Goal: Information Seeking & Learning: Find specific fact

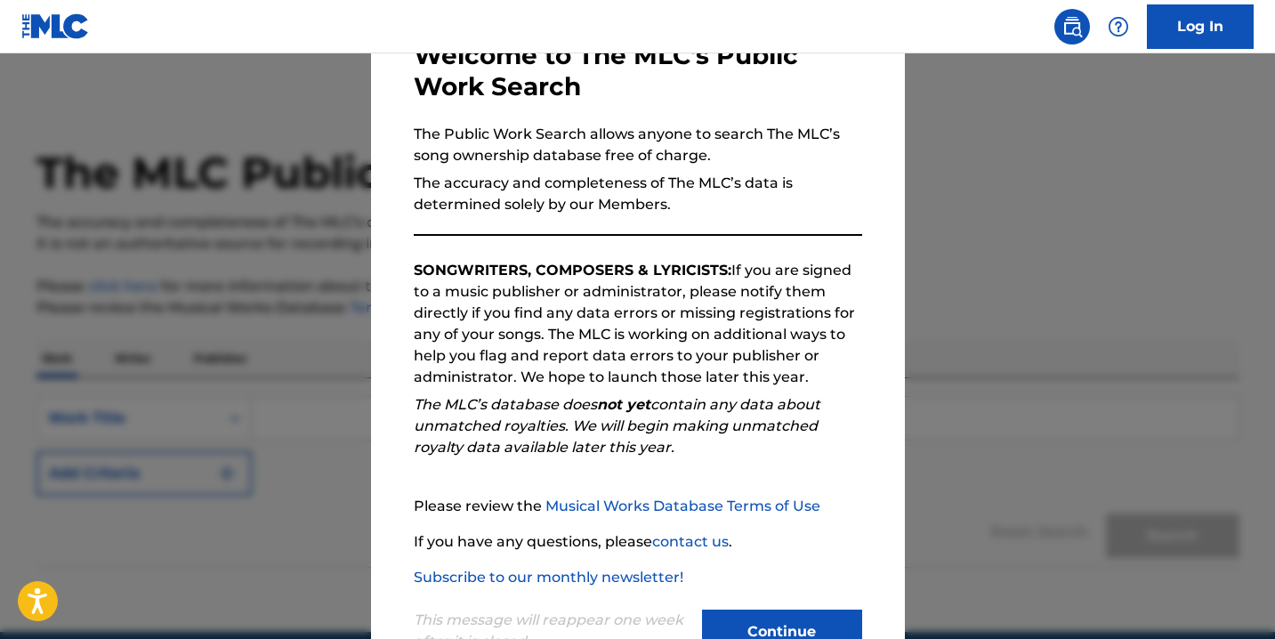
scroll to position [175, 0]
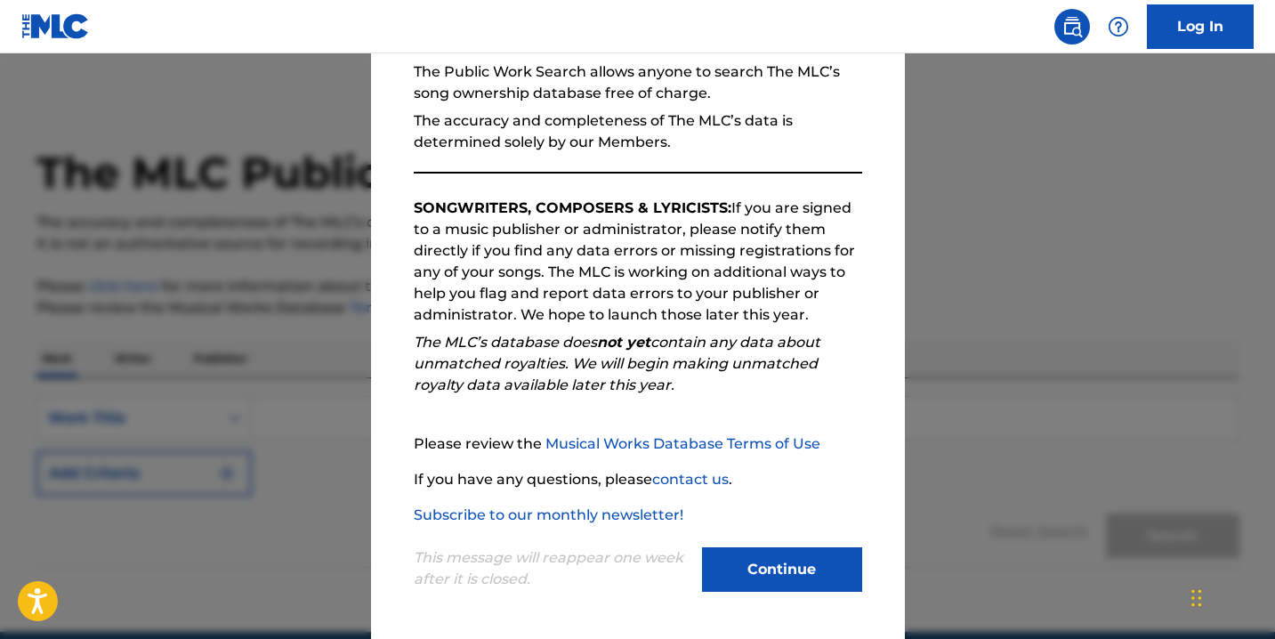
click at [747, 581] on button "Continue" at bounding box center [782, 569] width 160 height 44
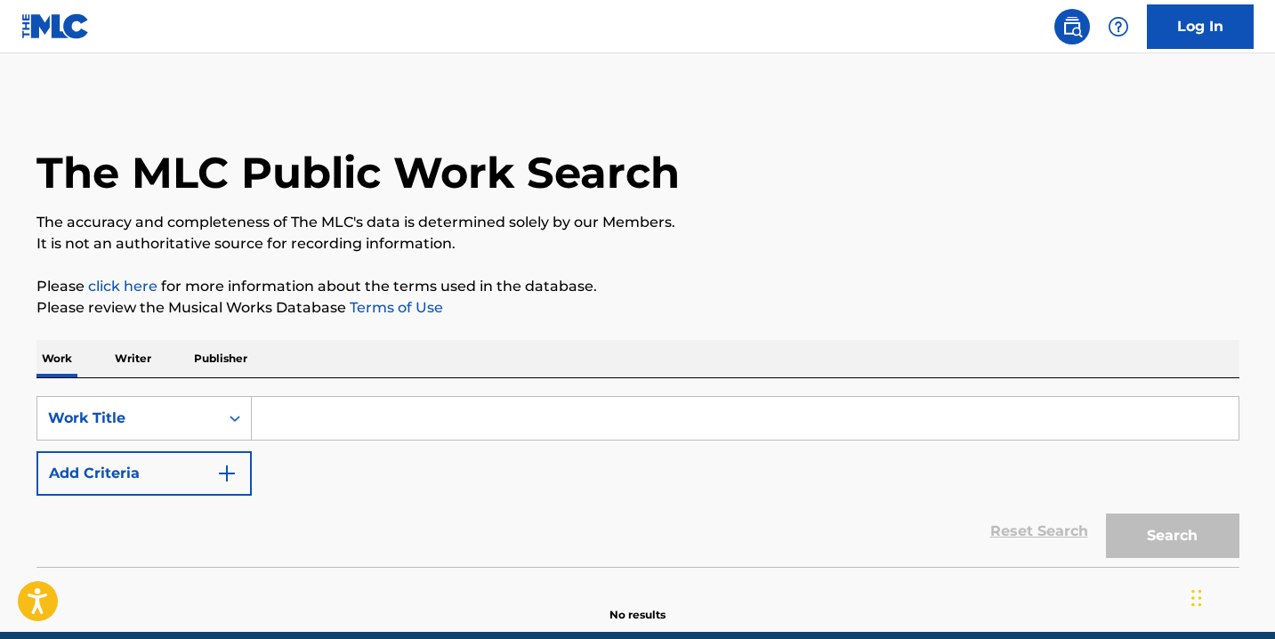
click at [304, 438] on input "Search Form" at bounding box center [745, 418] width 987 height 43
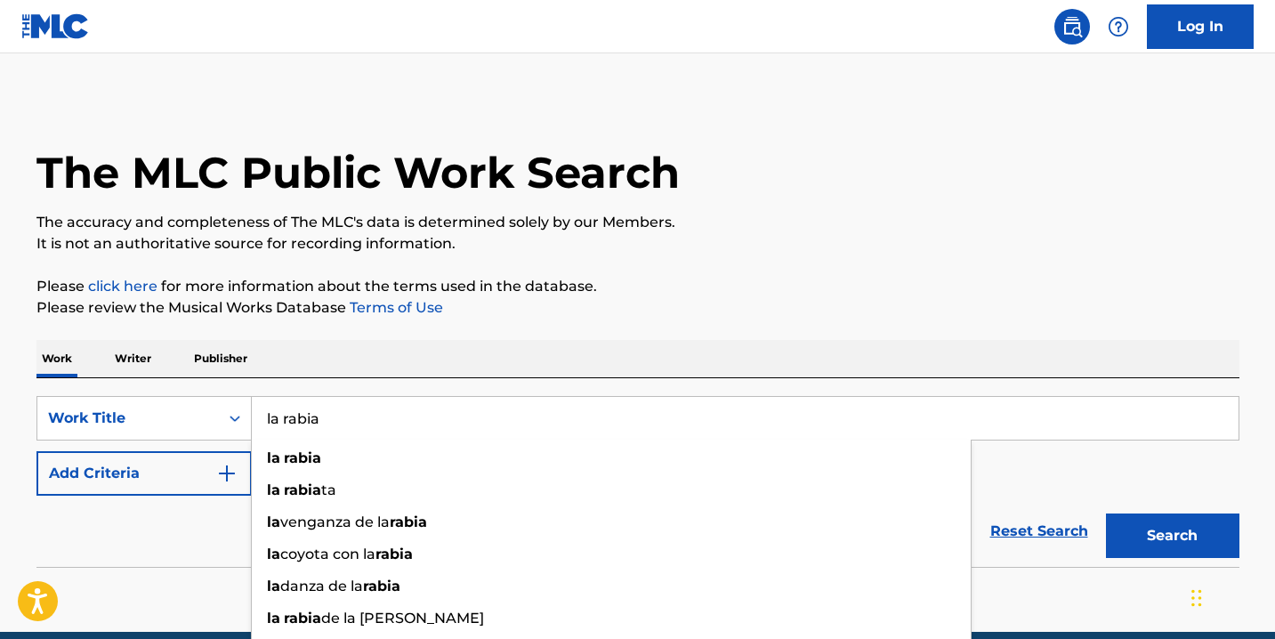
type input "la rabia"
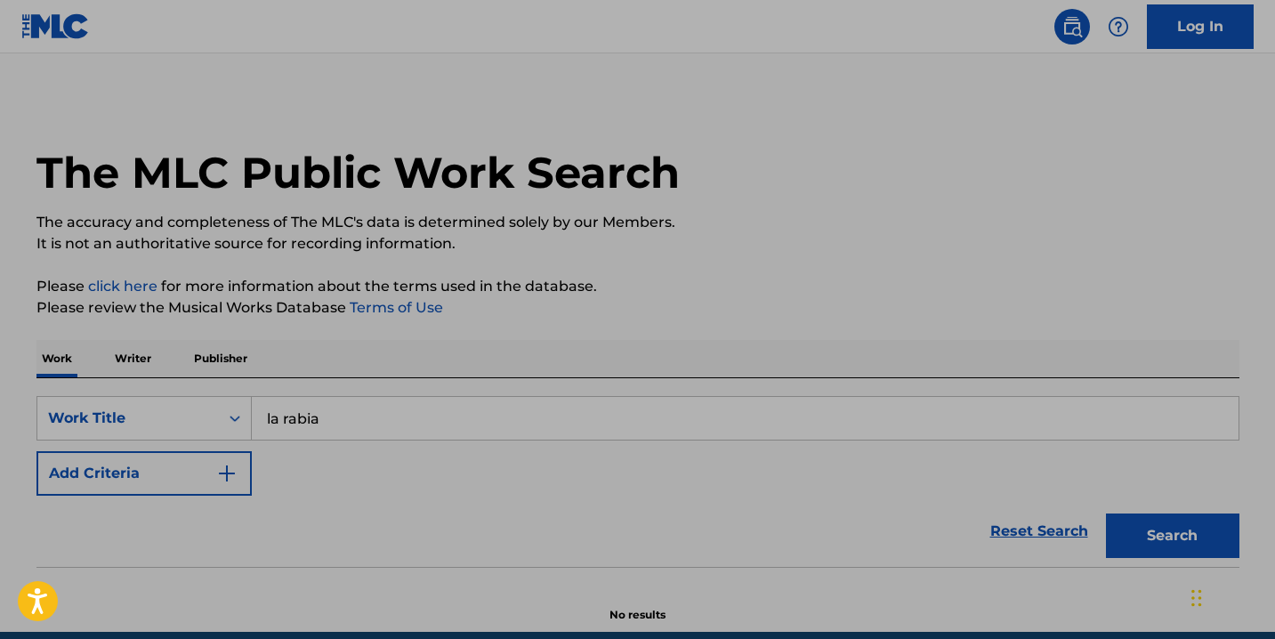
click at [72, 461] on button "Add Criteria" at bounding box center [143, 473] width 215 height 44
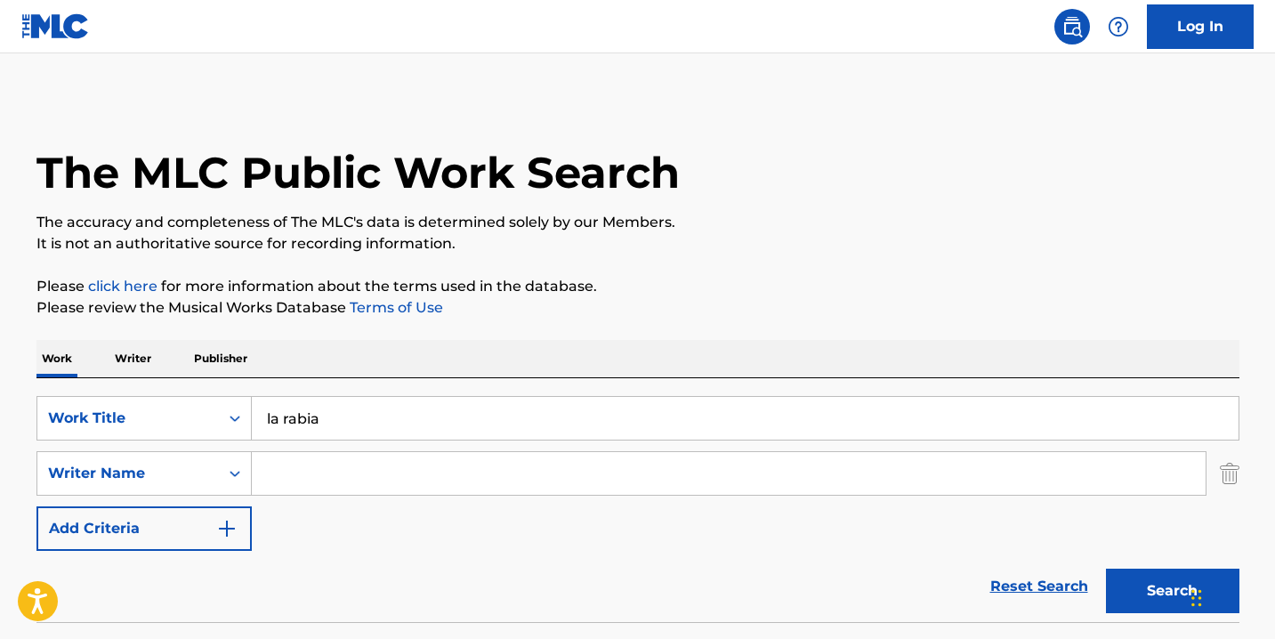
click at [297, 468] on input "Search Form" at bounding box center [729, 473] width 954 height 43
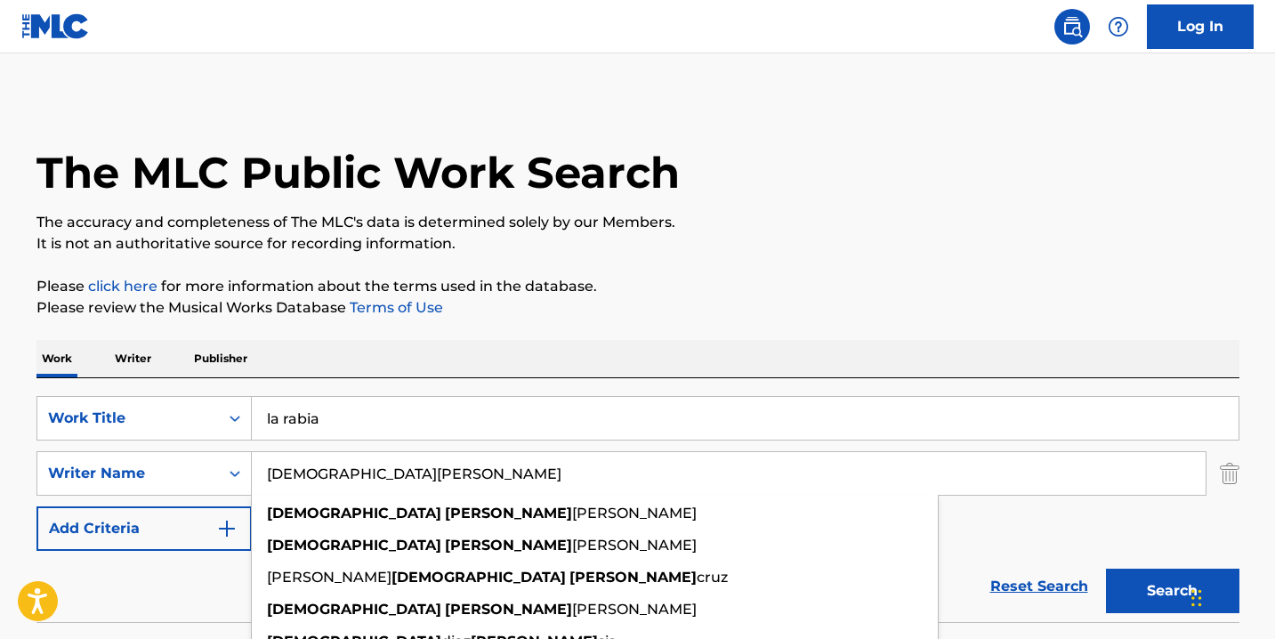
type input "[DEMOGRAPHIC_DATA][PERSON_NAME]"
click at [1106, 568] on button "Search" at bounding box center [1172, 590] width 133 height 44
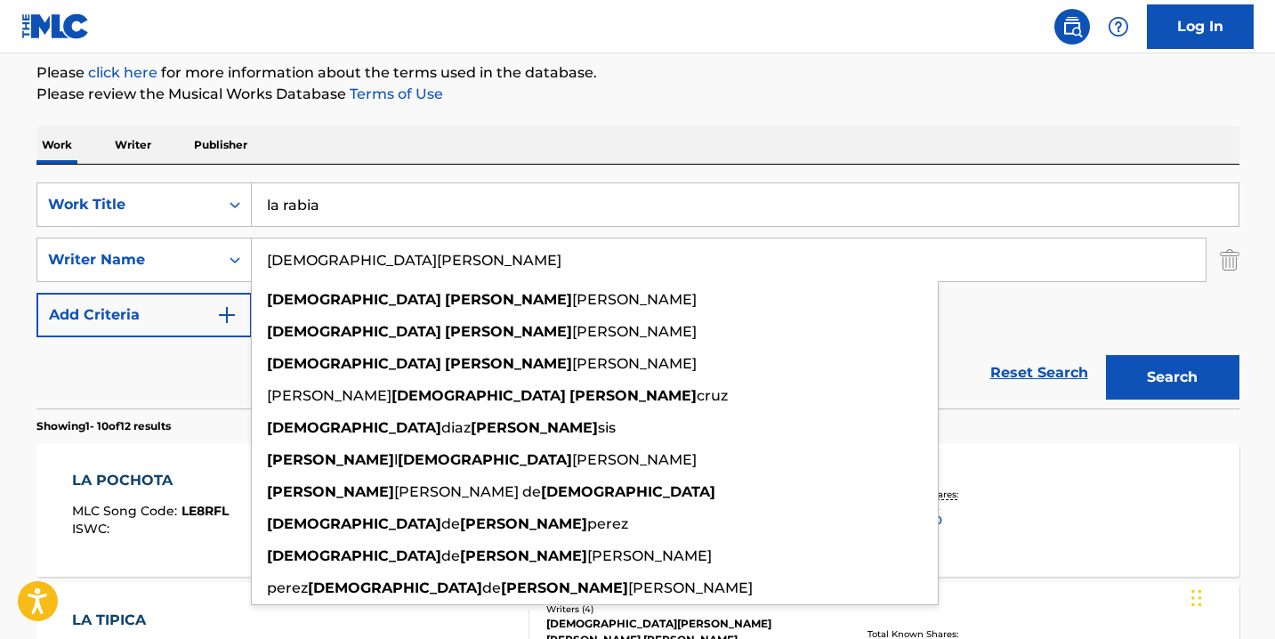
scroll to position [0, 0]
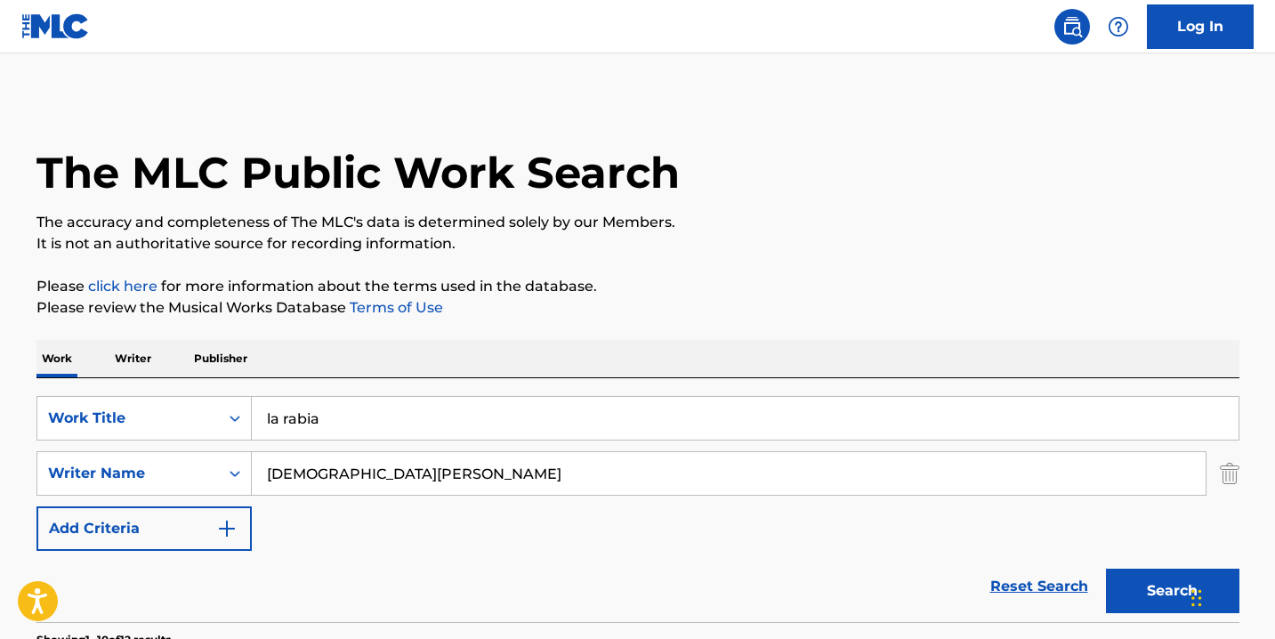
click at [335, 419] on input "la rabia" at bounding box center [745, 418] width 987 height 43
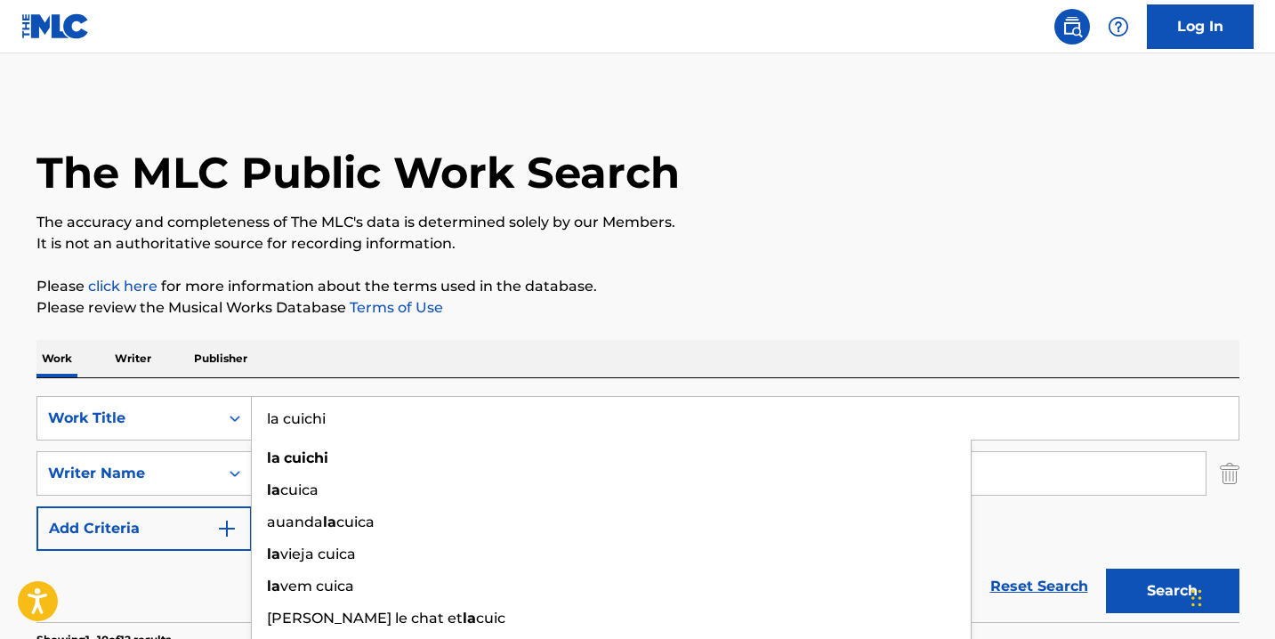
type input "la cuichi"
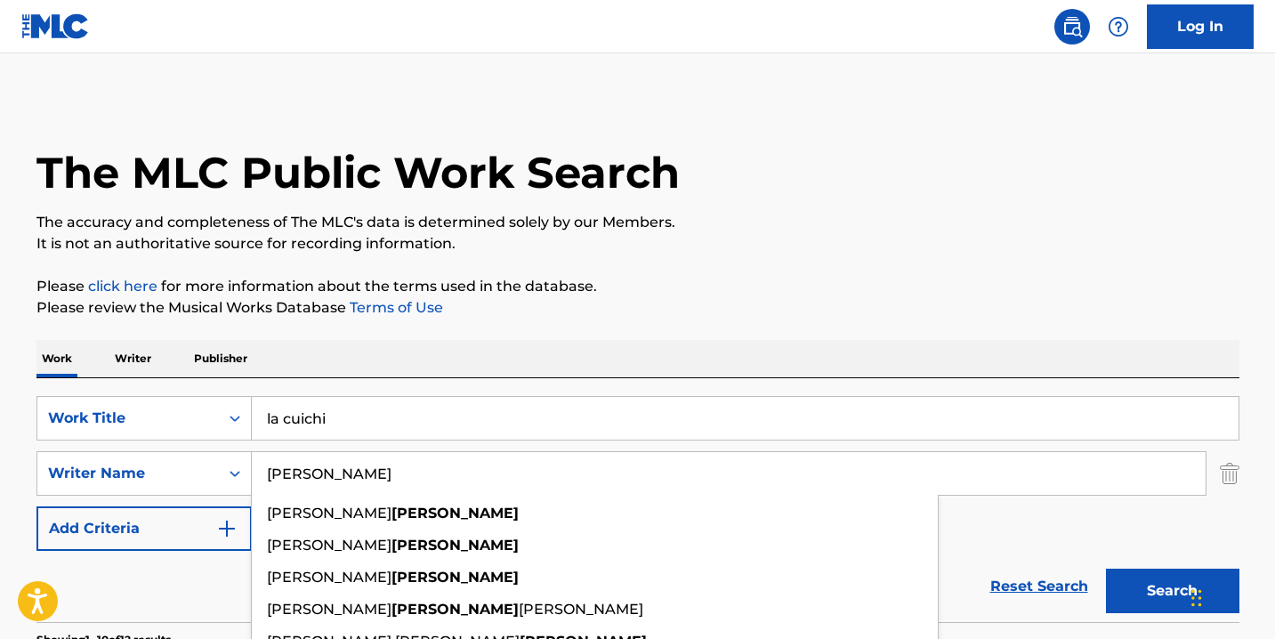
type input "[PERSON_NAME]"
click at [1106, 568] on button "Search" at bounding box center [1172, 590] width 133 height 44
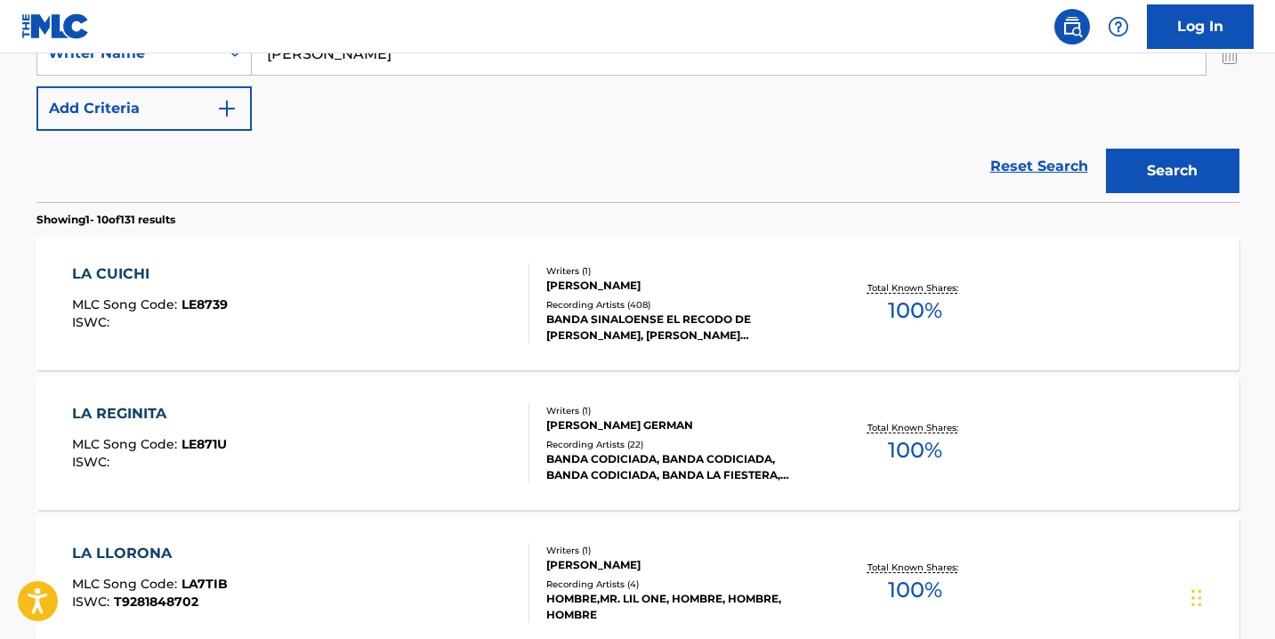
scroll to position [421, 0]
click at [407, 308] on div "LA CUICHI MLC Song Code : LE8739 ISWC :" at bounding box center [300, 302] width 457 height 80
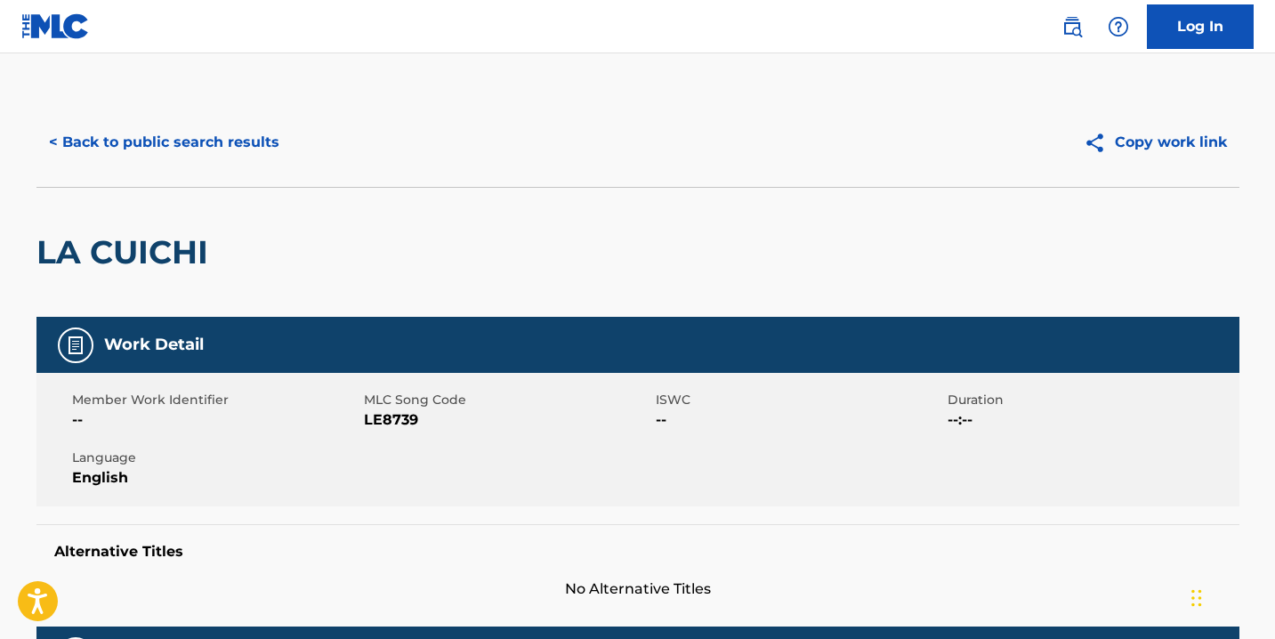
click at [130, 129] on button "< Back to public search results" at bounding box center [163, 142] width 255 height 44
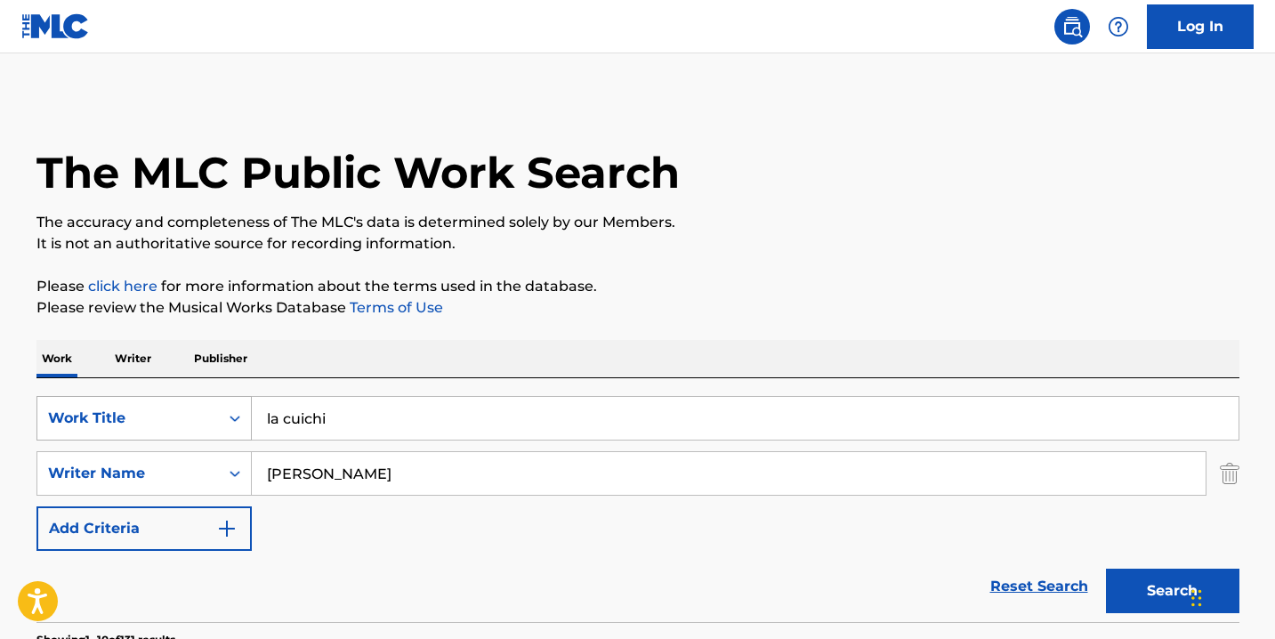
drag, startPoint x: 316, startPoint y: 419, endPoint x: 181, endPoint y: 407, distance: 135.8
click at [181, 407] on div "SearchWithCriteria7de313d5-33c5-4b4c-a81a-83be311e4989 Work Title la cuichi" at bounding box center [637, 418] width 1203 height 44
type input "mueveme el pollo"
click at [1106, 568] on button "Search" at bounding box center [1172, 590] width 133 height 44
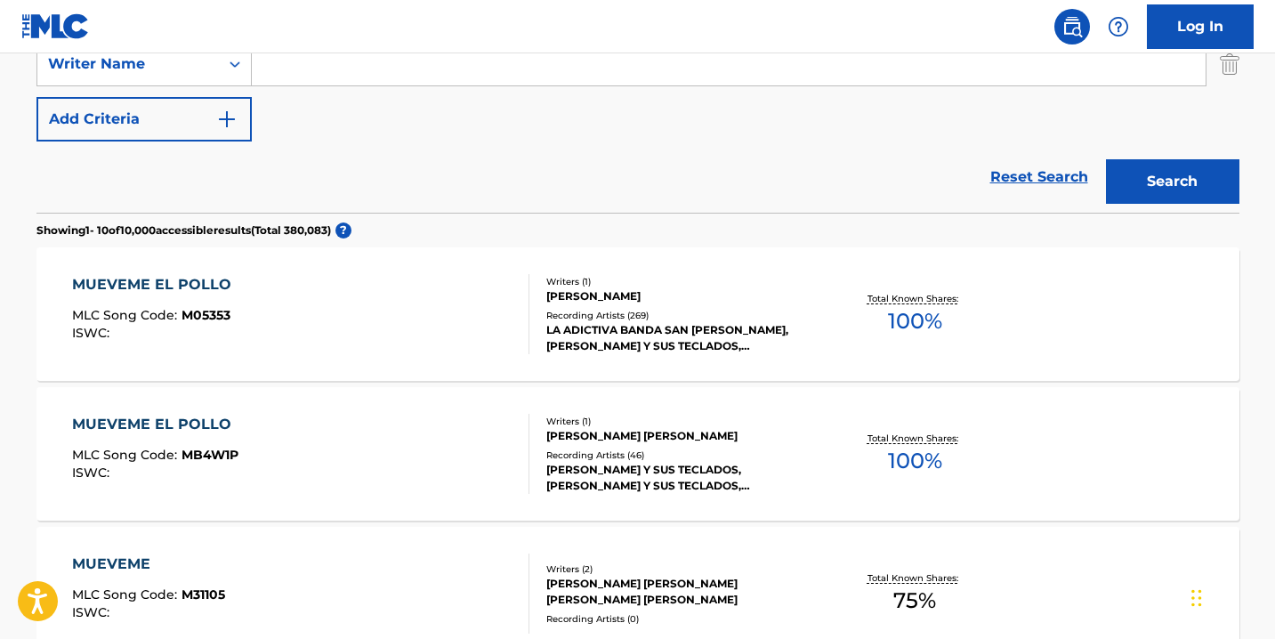
scroll to position [423, 0]
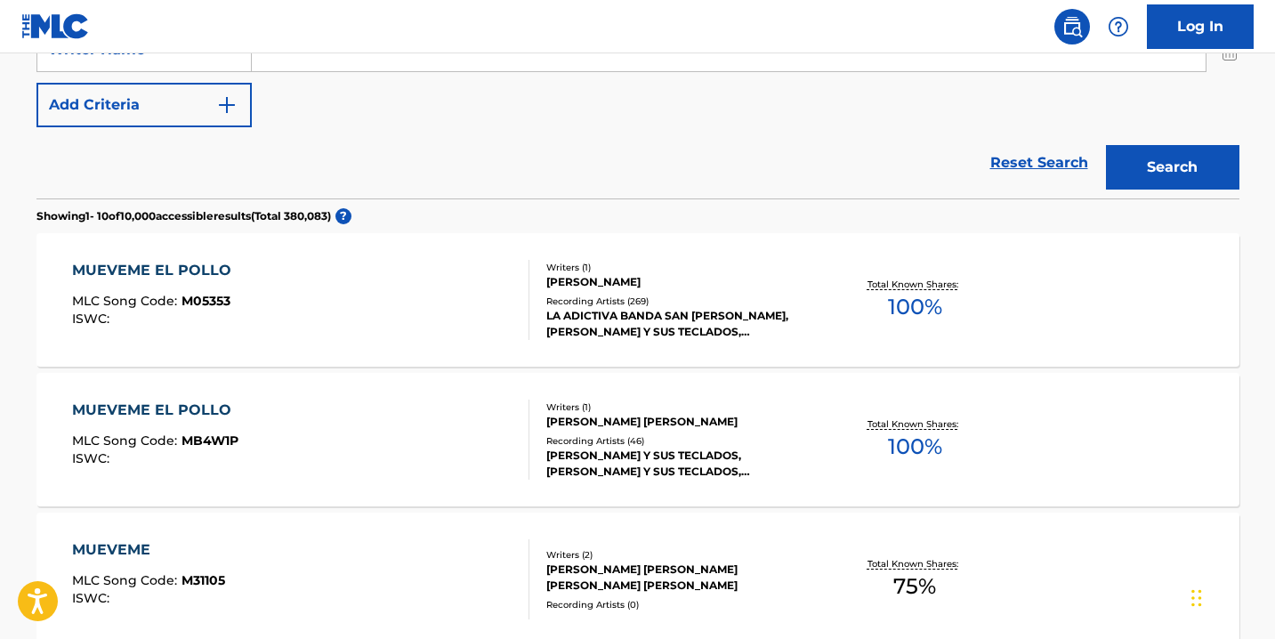
click at [352, 311] on div "MUEVEME EL POLLO MLC Song Code : M05353 ISWC :" at bounding box center [300, 300] width 457 height 80
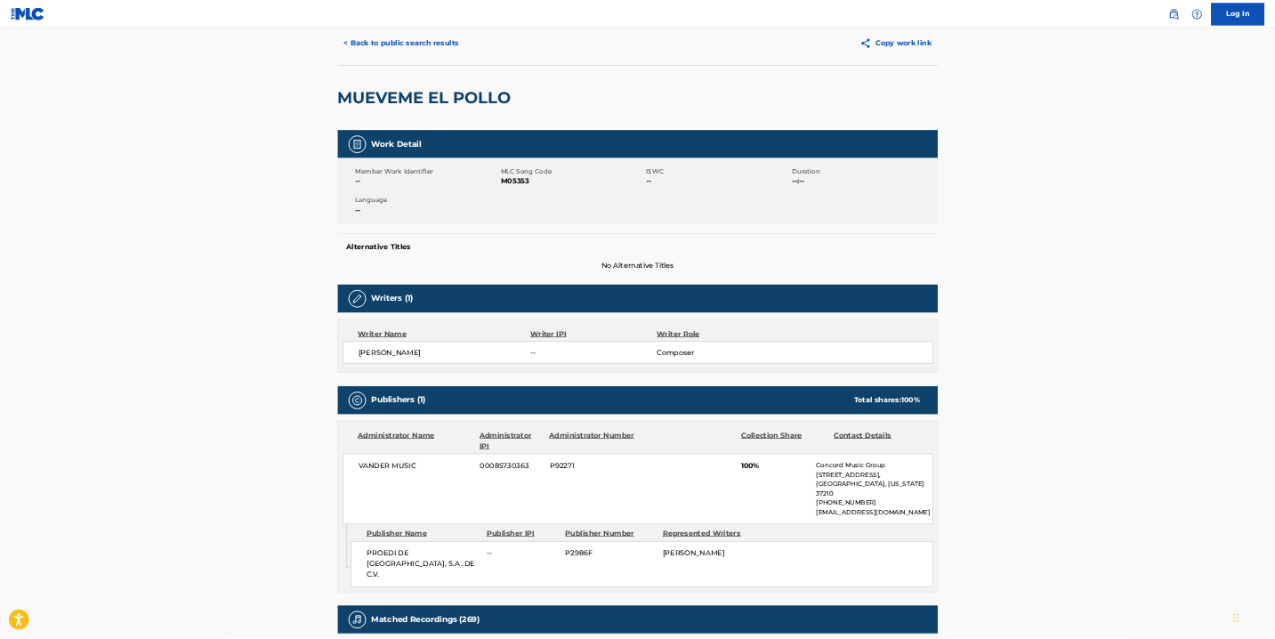
scroll to position [49, 0]
